Goal: Information Seeking & Learning: Find specific fact

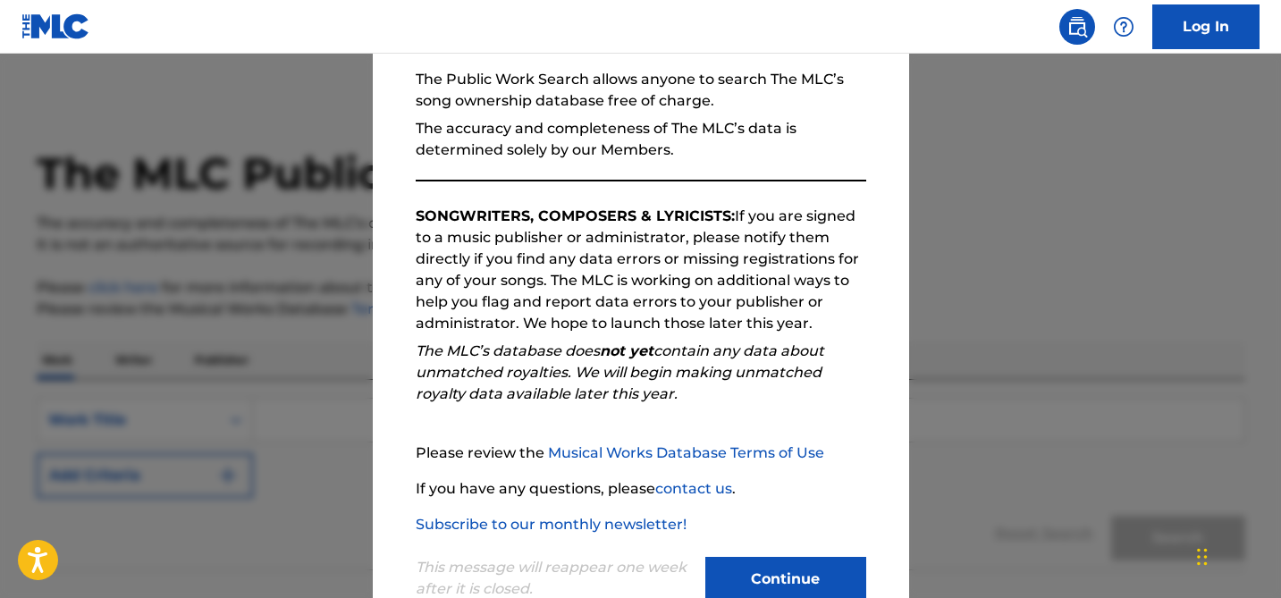
scroll to position [220, 0]
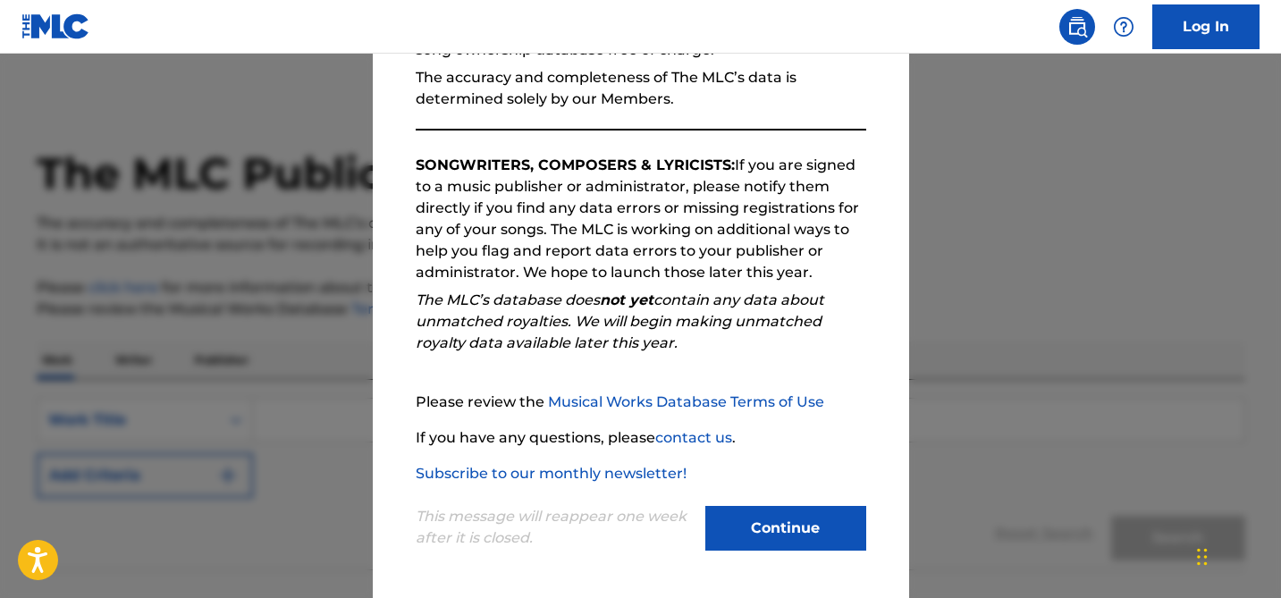
click at [761, 532] on button "Continue" at bounding box center [785, 528] width 161 height 45
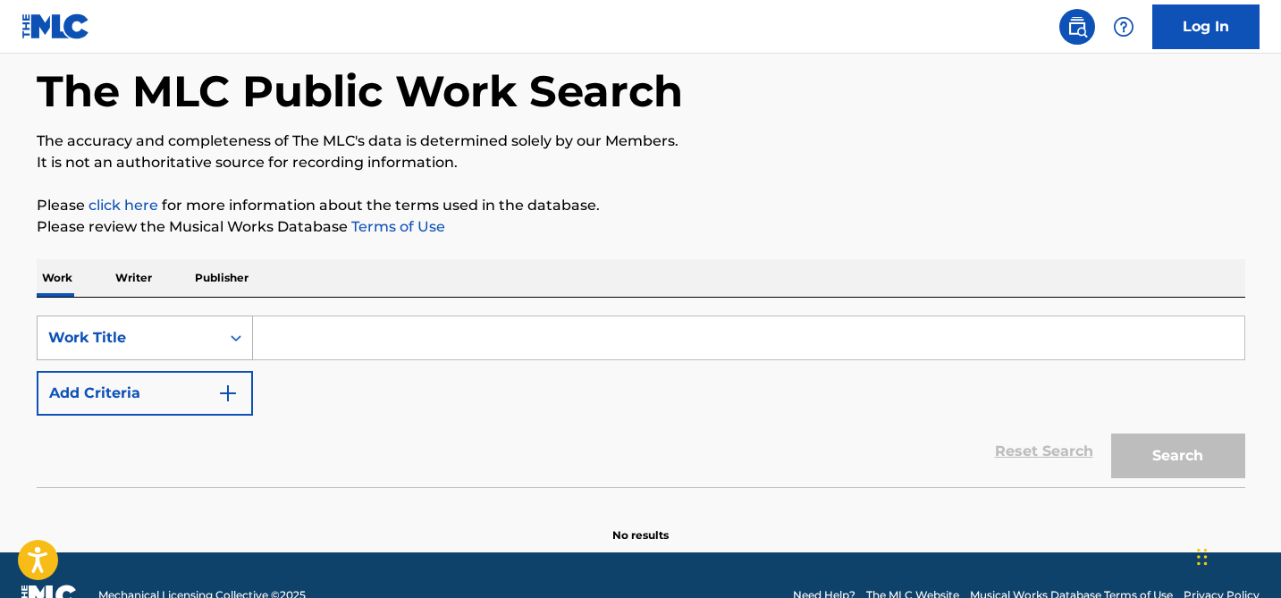
click at [214, 360] on div "Work Title" at bounding box center [145, 337] width 216 height 45
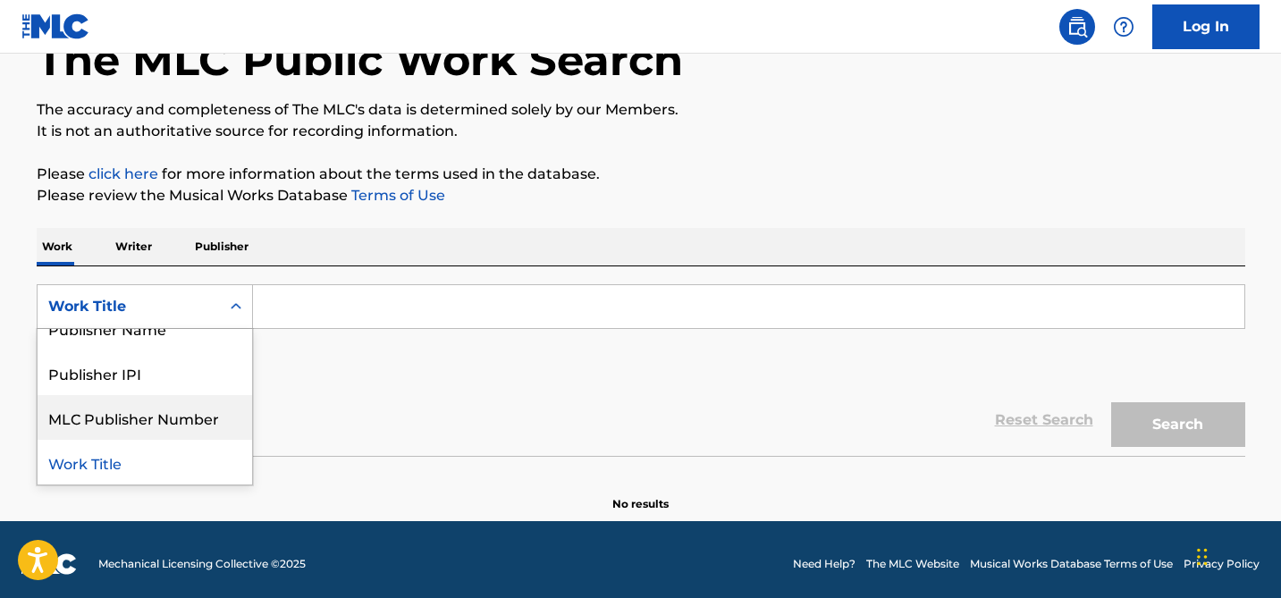
scroll to position [0, 0]
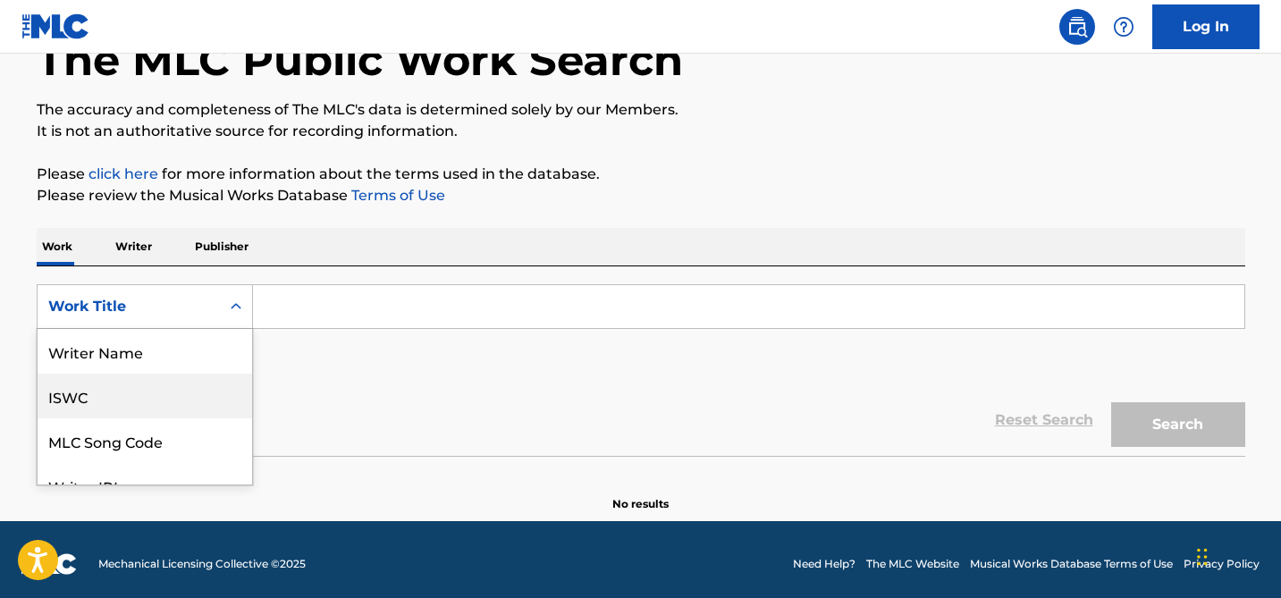
click at [147, 390] on div "ISWC" at bounding box center [145, 396] width 214 height 45
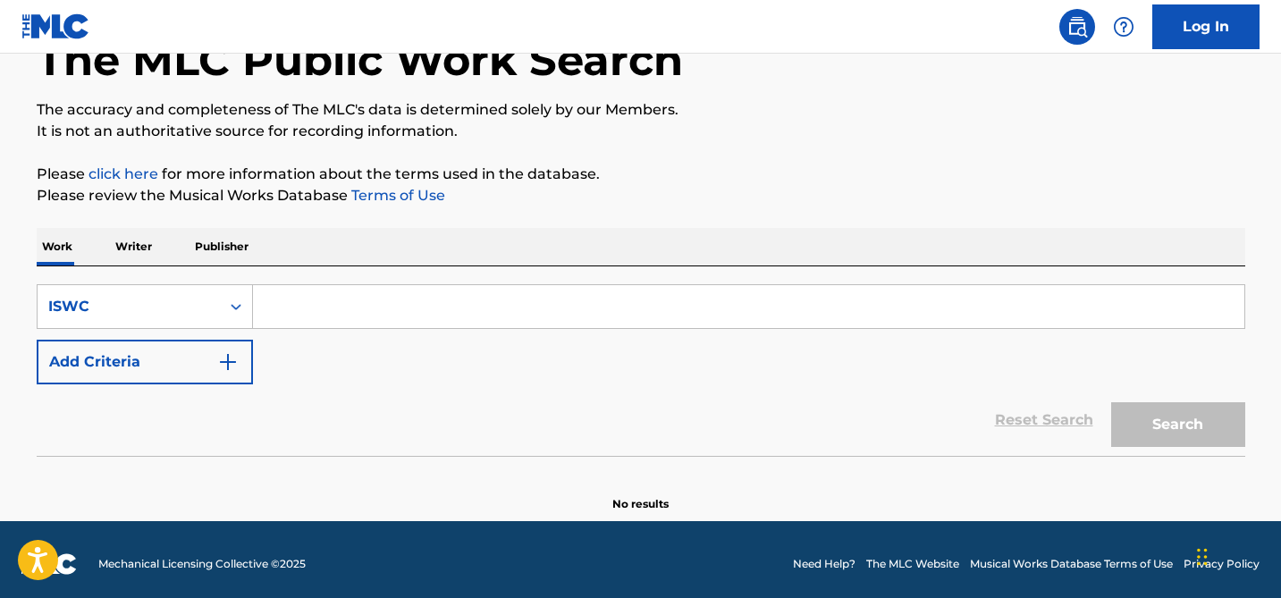
click at [282, 303] on input "Search Form" at bounding box center [748, 306] width 991 height 43
paste input "T3278005946"
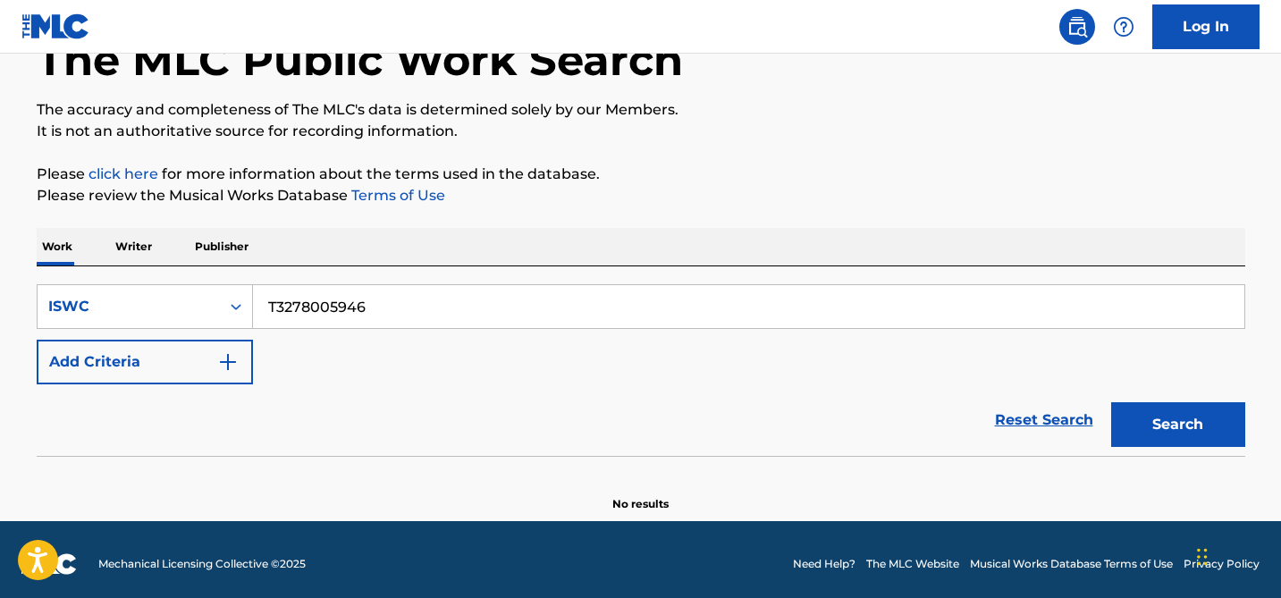
click at [1111, 402] on button "Search" at bounding box center [1178, 424] width 134 height 45
click at [269, 305] on input "T3278005946" at bounding box center [748, 306] width 991 height 43
click at [415, 313] on input "T3278005946" at bounding box center [748, 306] width 991 height 43
click at [1111, 402] on button "Search" at bounding box center [1178, 424] width 134 height 45
click at [391, 306] on input "T3278005946" at bounding box center [748, 306] width 991 height 43
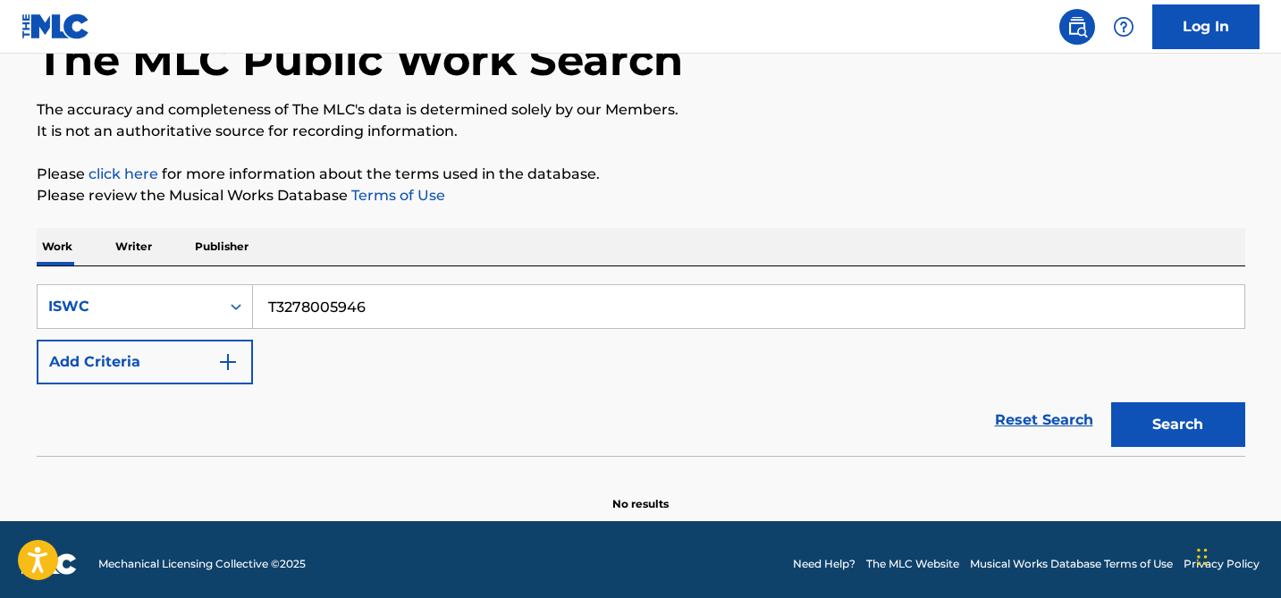
click at [391, 306] on input "T3278005946" at bounding box center [748, 306] width 991 height 43
type input "[GEOGRAPHIC_DATA]"
click at [1111, 402] on button "Search" at bounding box center [1178, 424] width 134 height 45
click at [171, 296] on div "ISWC" at bounding box center [128, 306] width 161 height 21
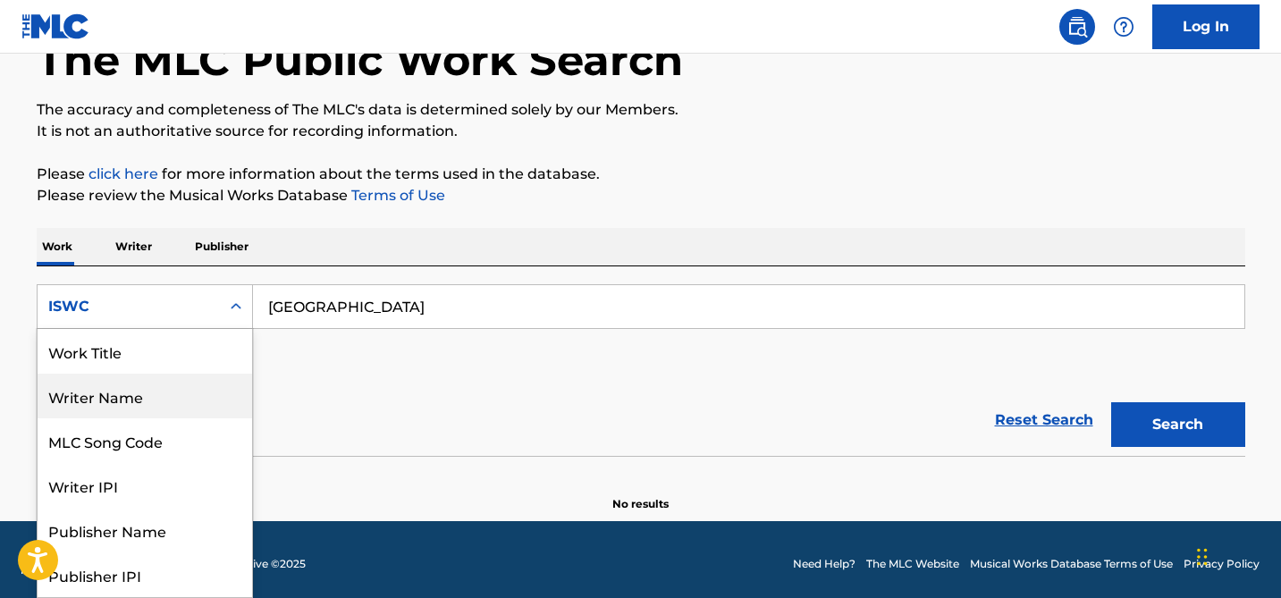
click at [141, 360] on div "Work Title" at bounding box center [145, 351] width 214 height 45
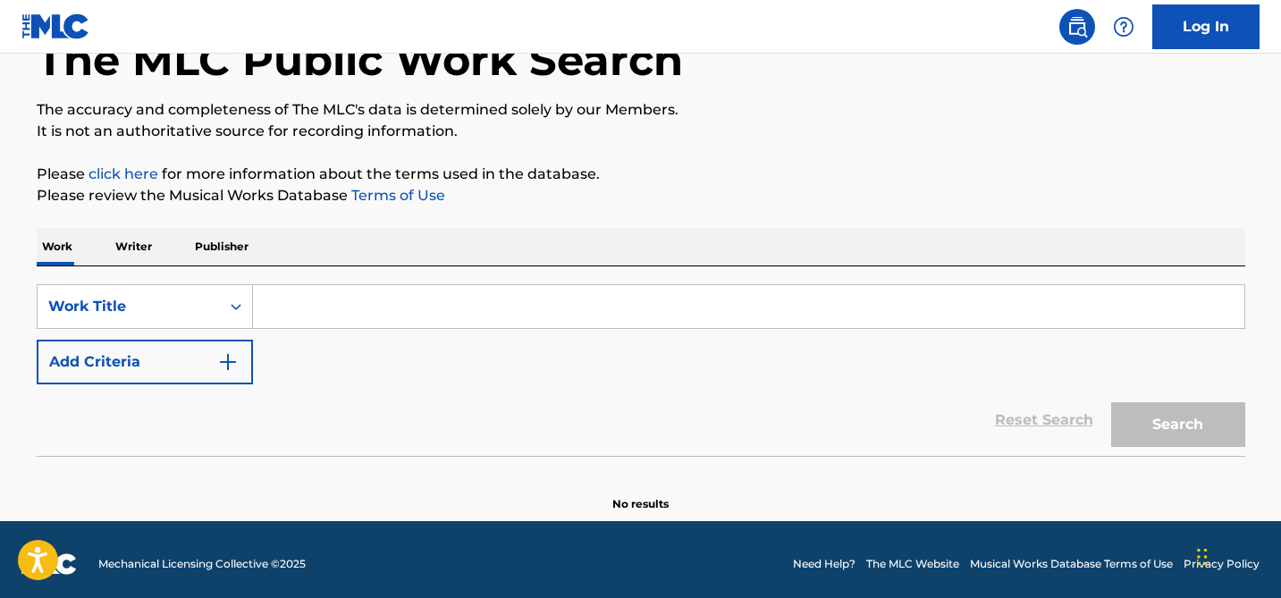
click at [399, 310] on input "Search Form" at bounding box center [748, 306] width 991 height 43
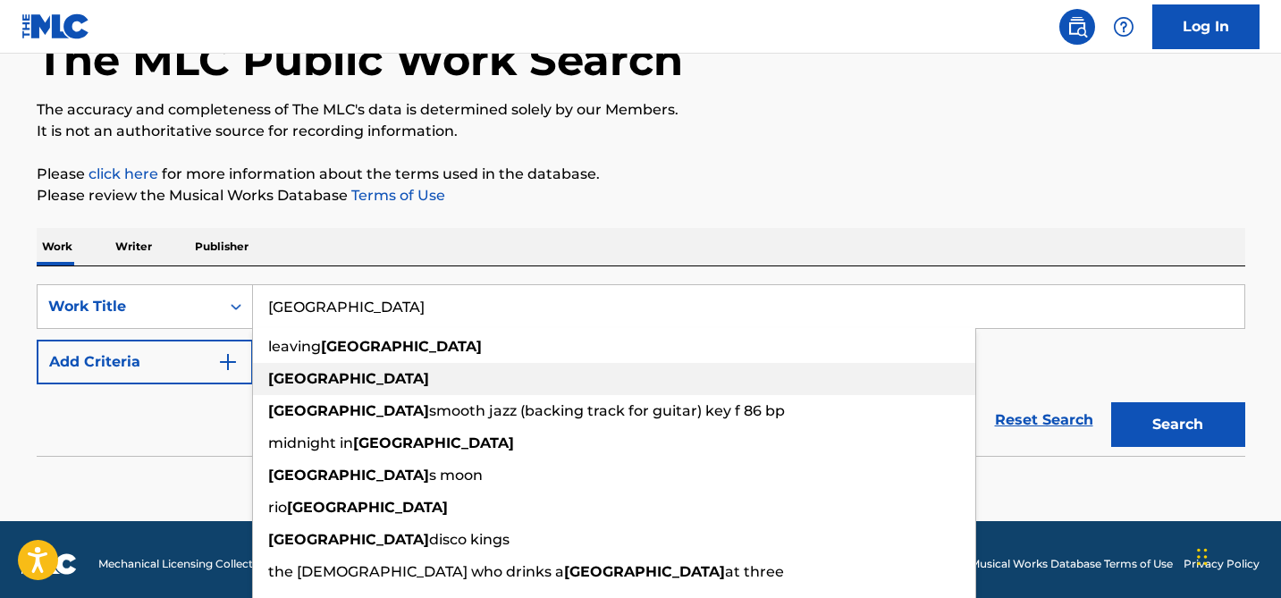
type input "[GEOGRAPHIC_DATA]"
click at [356, 385] on div "[GEOGRAPHIC_DATA]" at bounding box center [614, 379] width 722 height 32
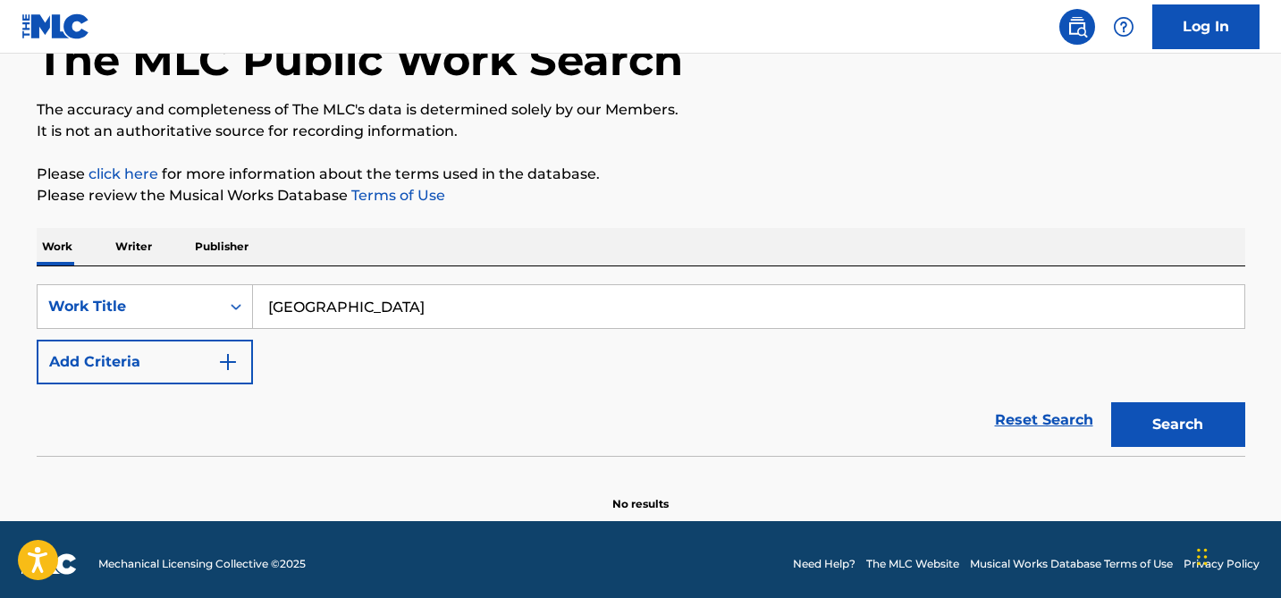
click at [1162, 443] on button "Search" at bounding box center [1178, 424] width 134 height 45
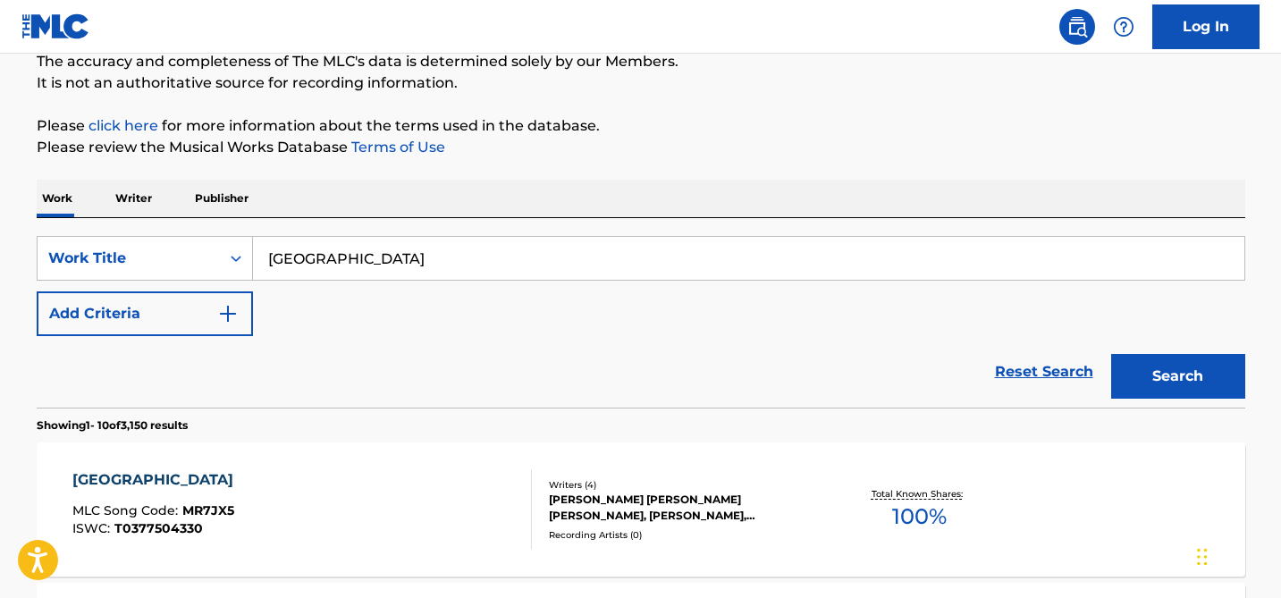
scroll to position [165, 0]
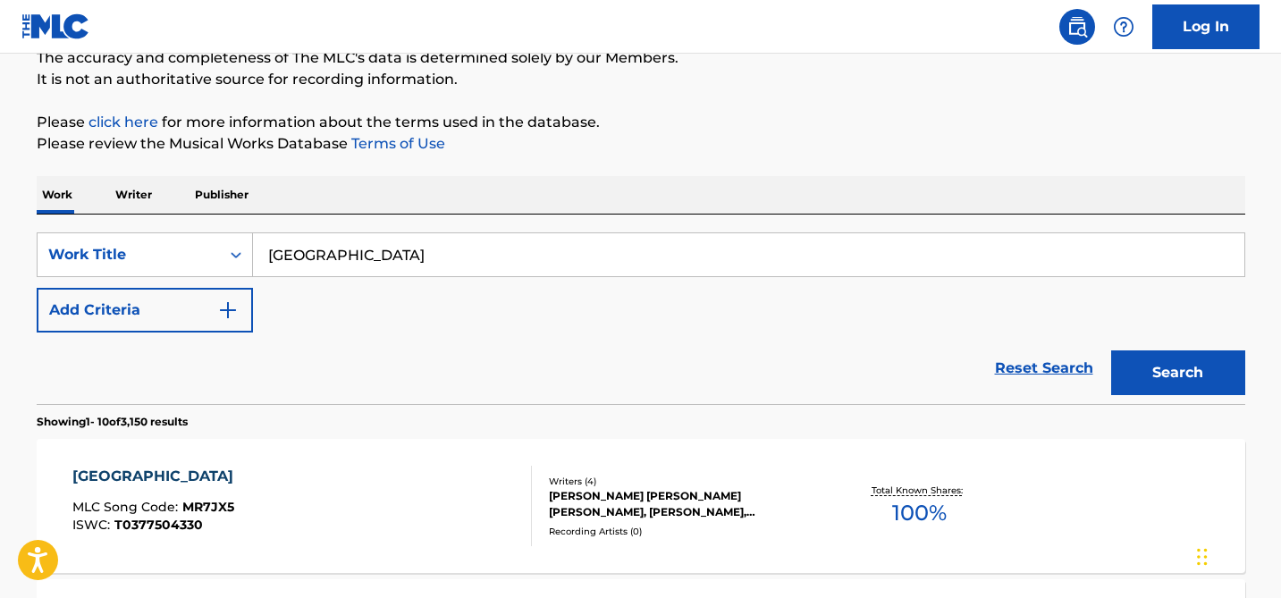
click at [203, 311] on button "Add Criteria" at bounding box center [145, 310] width 216 height 45
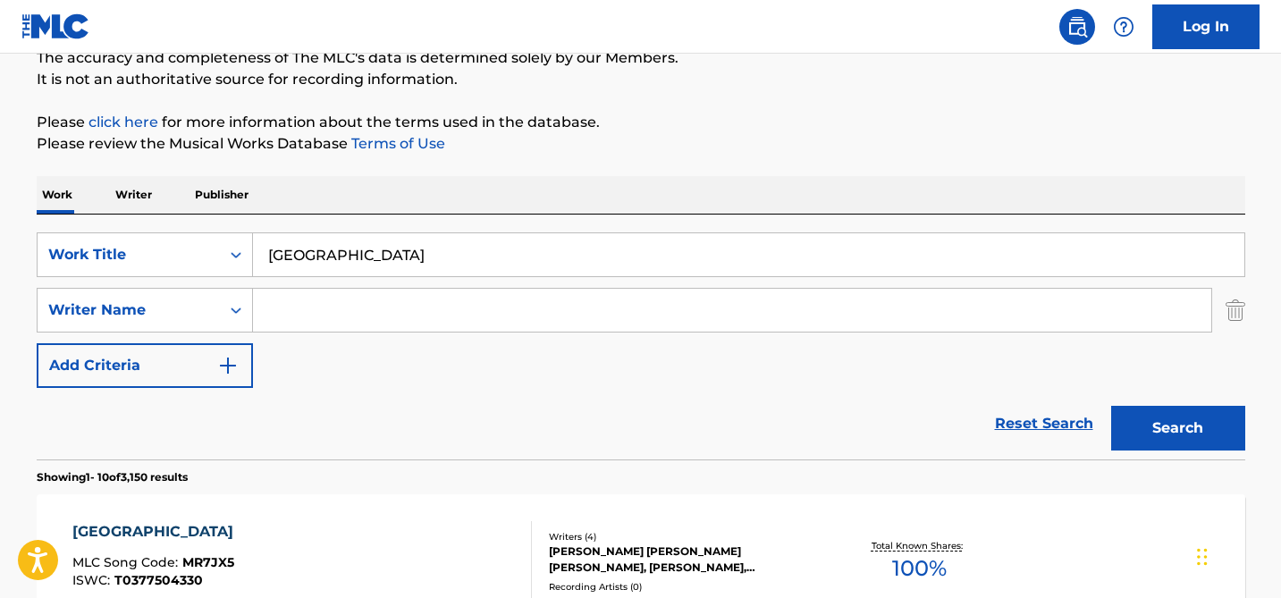
click at [326, 307] on input "Search Form" at bounding box center [732, 310] width 958 height 43
paste input "[PERSON_NAME]"
type input "[PERSON_NAME]"
click at [1111, 406] on button "Search" at bounding box center [1178, 428] width 134 height 45
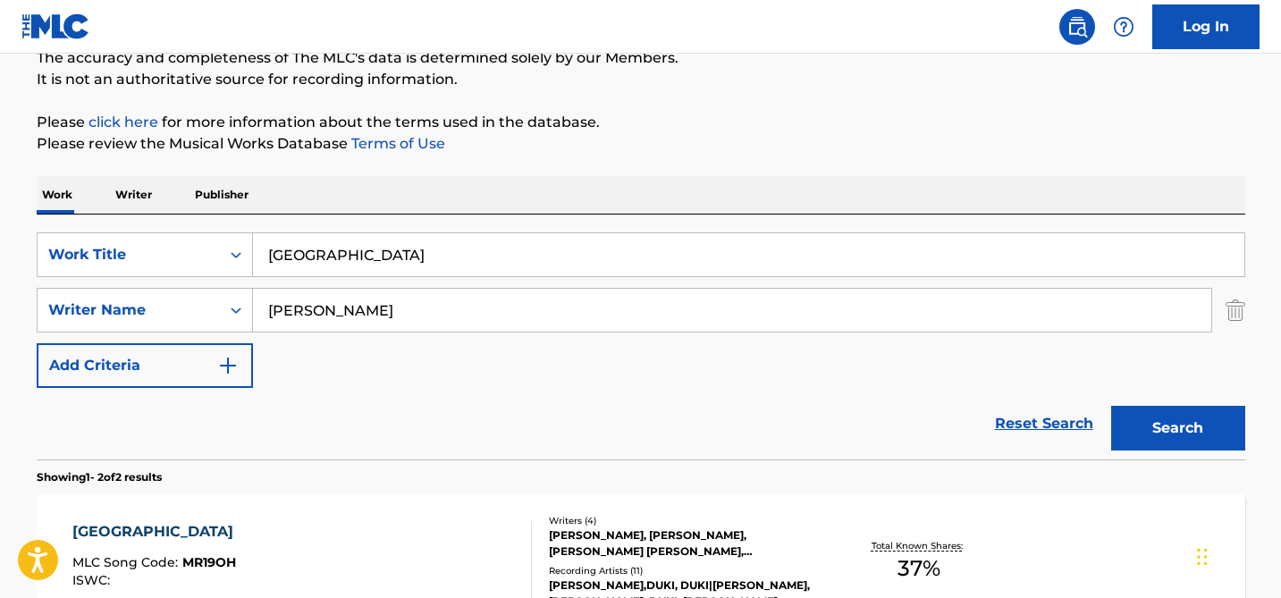
click at [1190, 428] on button "Search" at bounding box center [1178, 428] width 134 height 45
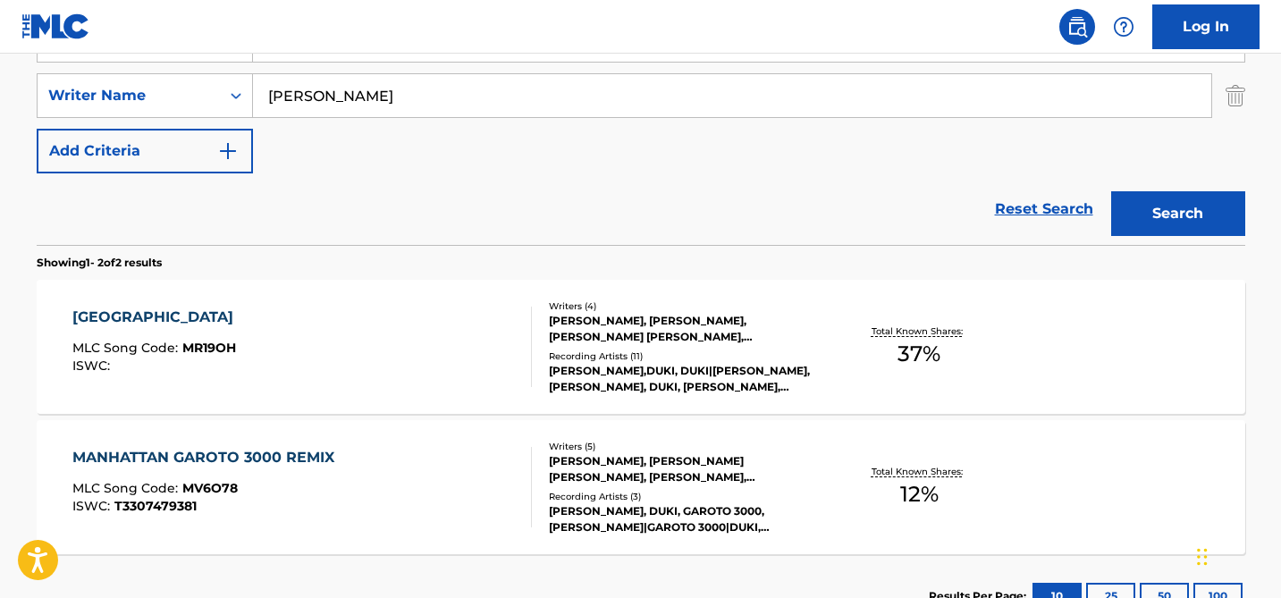
scroll to position [396, 0]
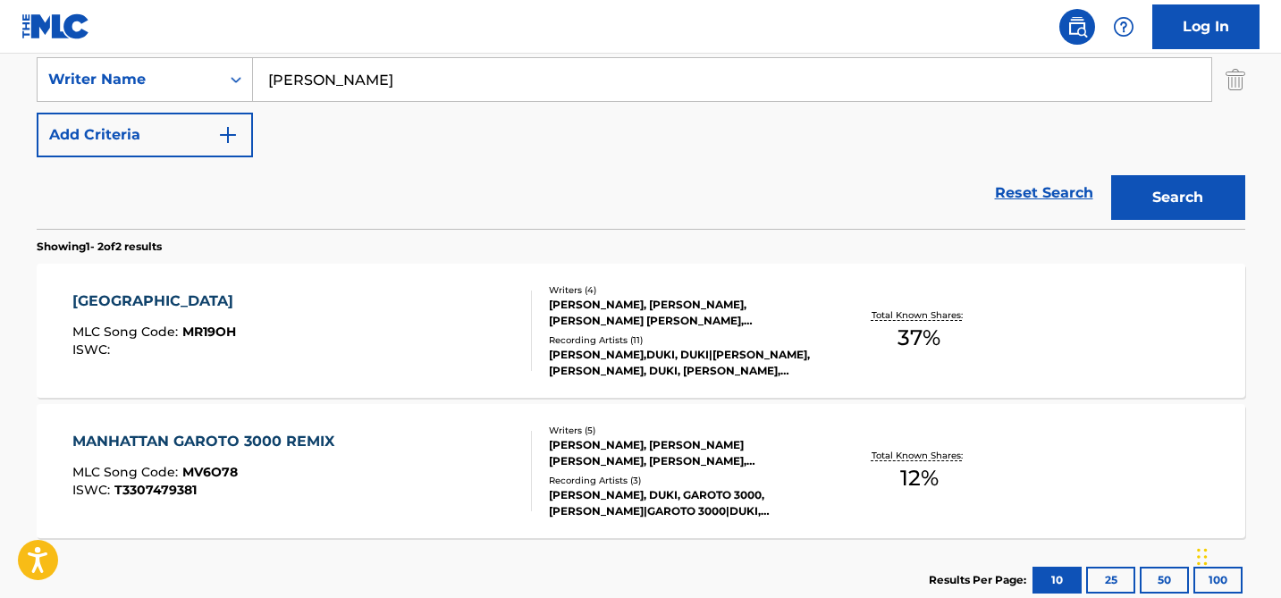
click at [456, 362] on div "MANHATTAN MLC Song Code : MR19OH ISWC :" at bounding box center [301, 330] width 459 height 80
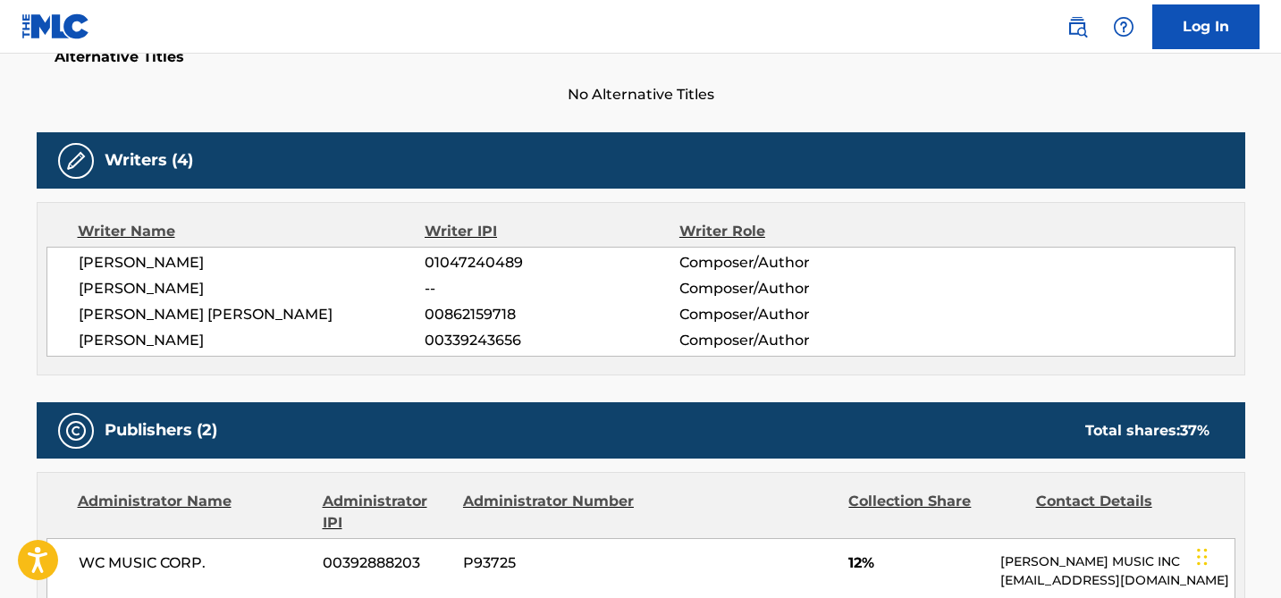
scroll to position [501, 0]
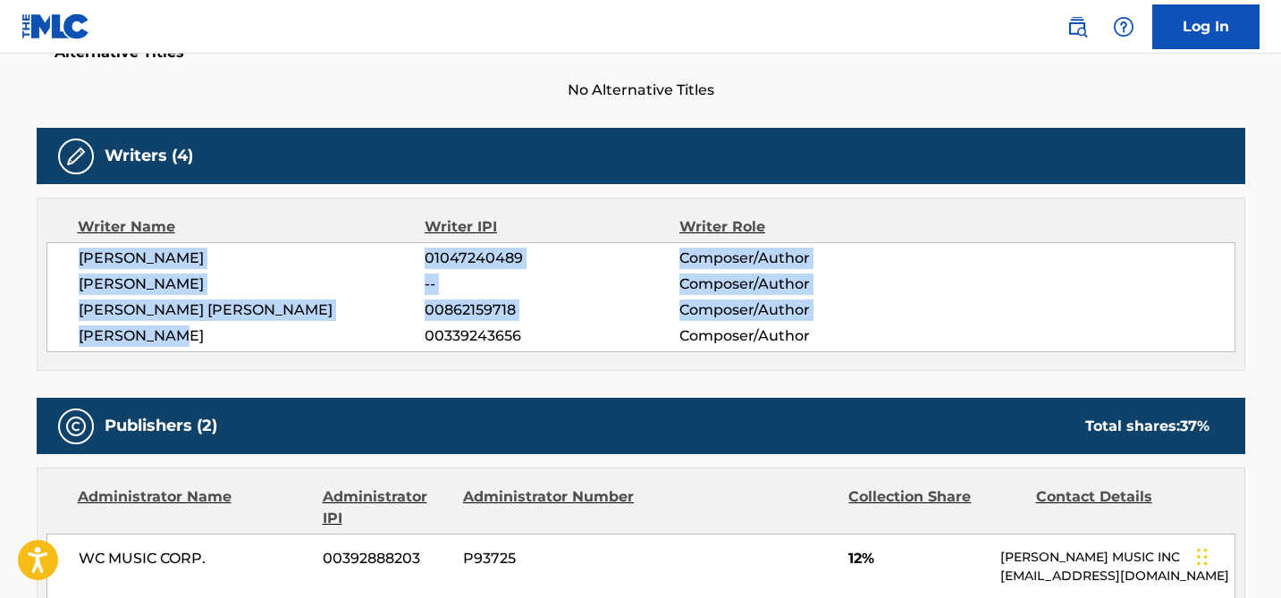
drag, startPoint x: 183, startPoint y: 338, endPoint x: 71, endPoint y: 261, distance: 136.3
click at [71, 261] on div "[PERSON_NAME] 01047240489 Composer/Author [PERSON_NAME] -- Composer/Author [PER…" at bounding box center [640, 297] width 1189 height 110
copy div "[PERSON_NAME] 01047240489 Composer/Author [PERSON_NAME] -- Composer/Author [PER…"
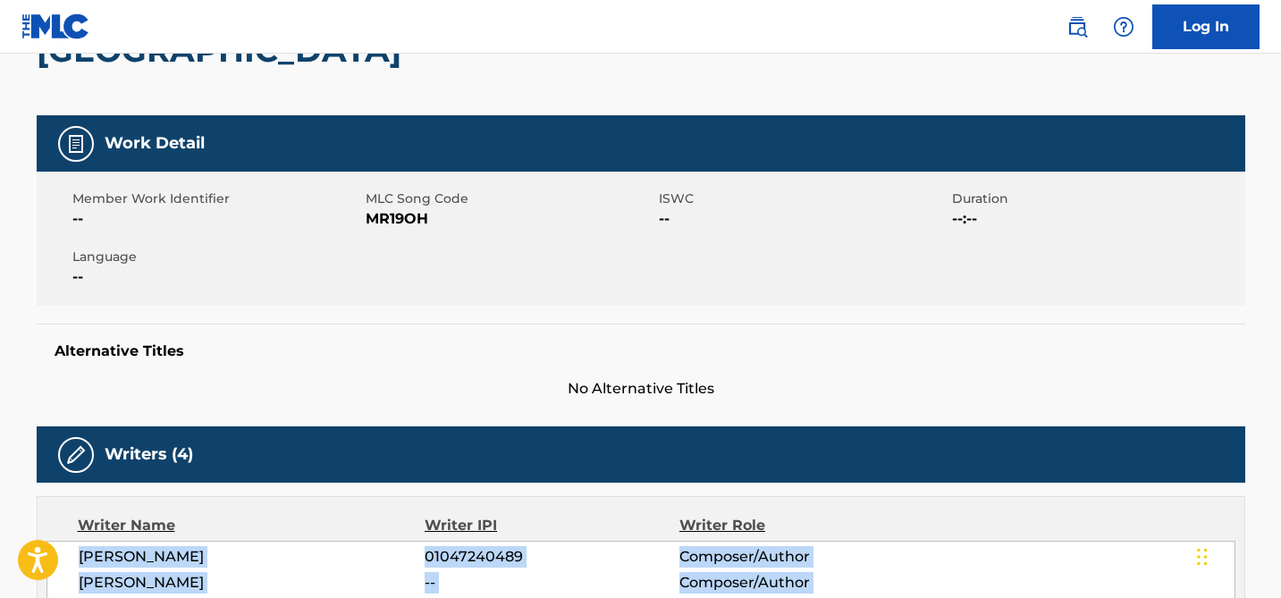
scroll to position [208, 0]
